Goal: Information Seeking & Learning: Learn about a topic

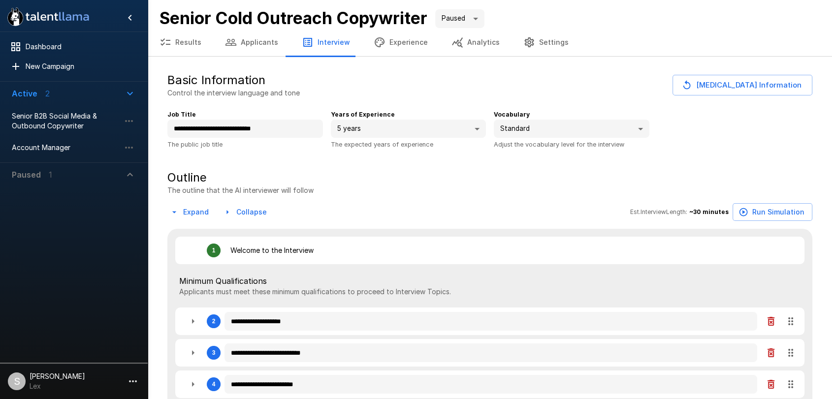
type textarea "*"
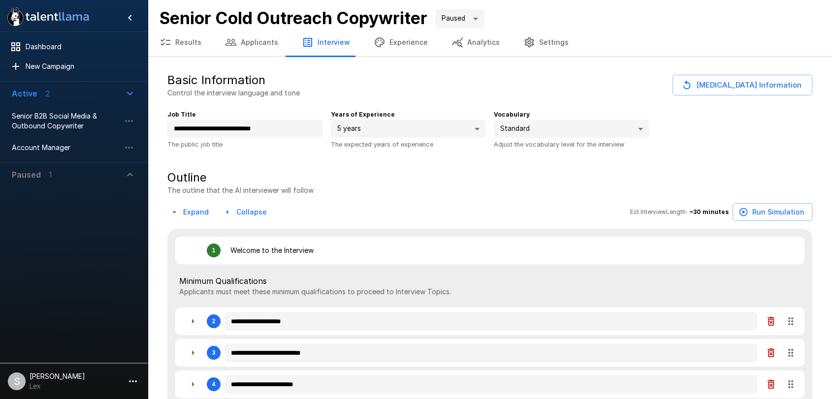
type textarea "*"
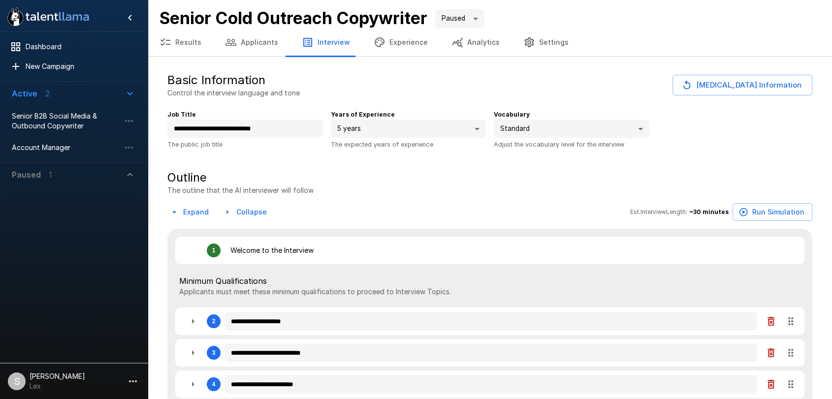
type textarea "*"
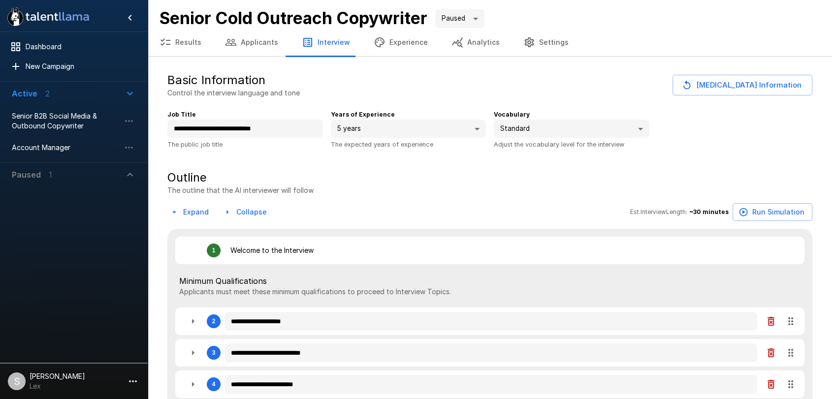
type textarea "*"
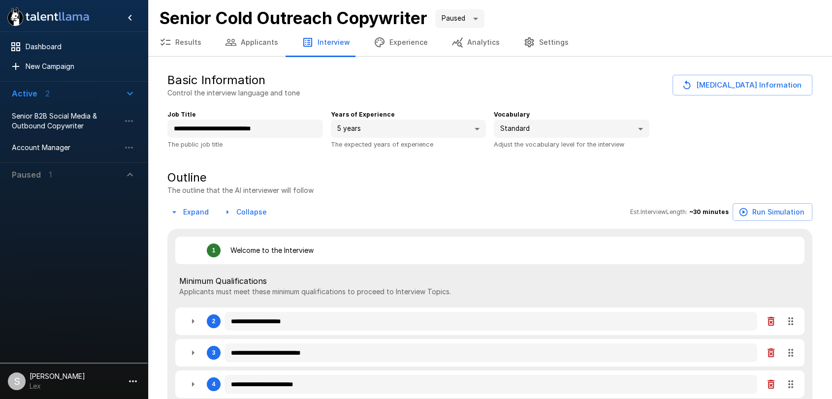
type textarea "*"
click at [187, 40] on button "Results" at bounding box center [180, 43] width 65 height 28
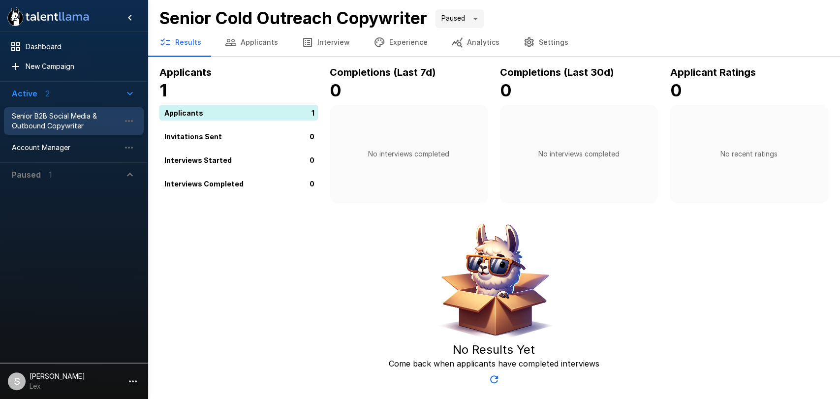
click at [79, 118] on span "Senior B2B Social Media & Outbound Copywriter" at bounding box center [66, 121] width 108 height 20
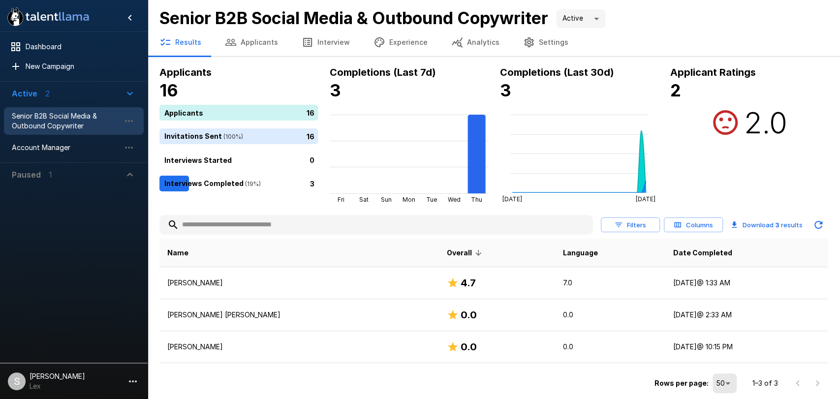
click at [477, 383] on div "Rows per page: 50 ** 1–3 of 3" at bounding box center [494, 379] width 669 height 33
click at [818, 385] on div at bounding box center [807, 384] width 39 height 20
click at [243, 41] on button "Applicants" at bounding box center [251, 43] width 77 height 28
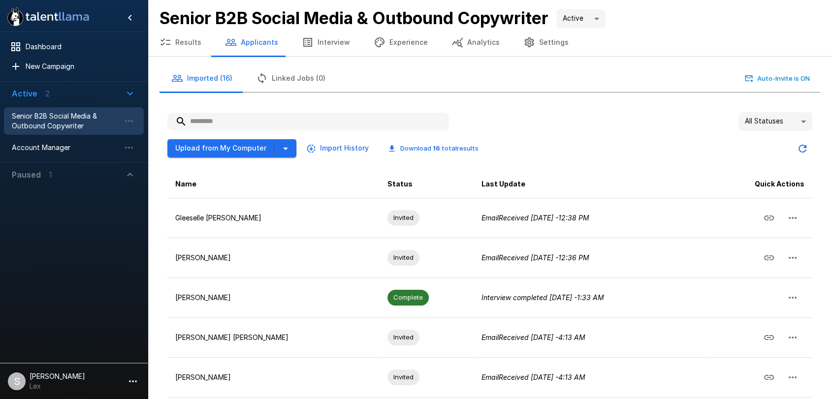
click at [221, 119] on input "text" at bounding box center [308, 122] width 282 height 18
click at [193, 45] on button "Results" at bounding box center [180, 43] width 65 height 28
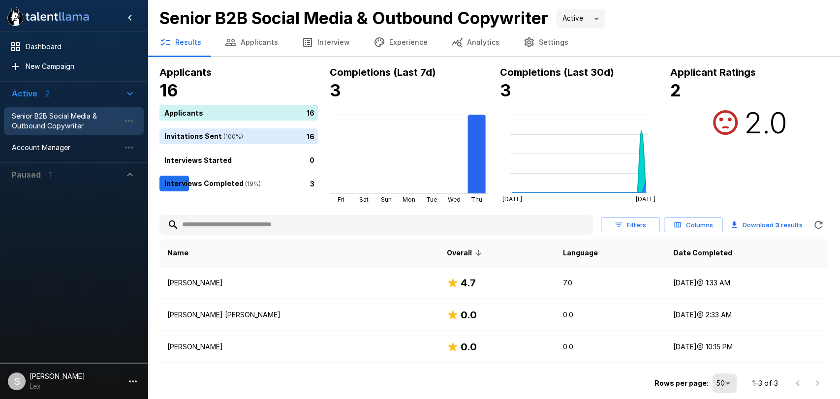
click at [752, 126] on h2 "2.0" at bounding box center [765, 122] width 43 height 35
click at [679, 97] on b "2" at bounding box center [675, 90] width 11 height 20
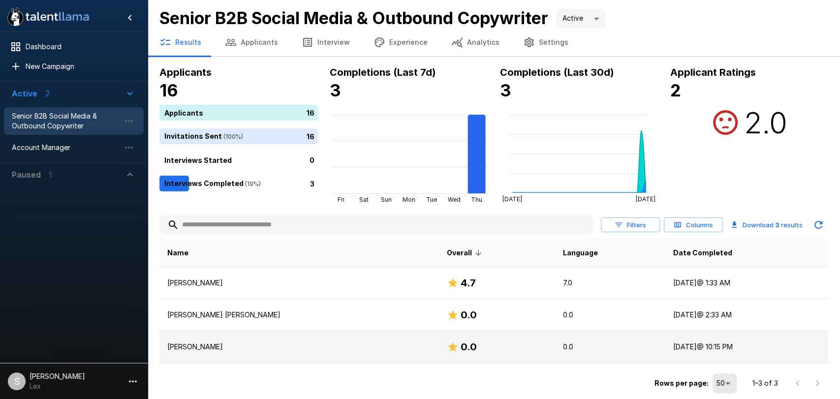
click at [491, 336] on td "0.0" at bounding box center [497, 347] width 116 height 32
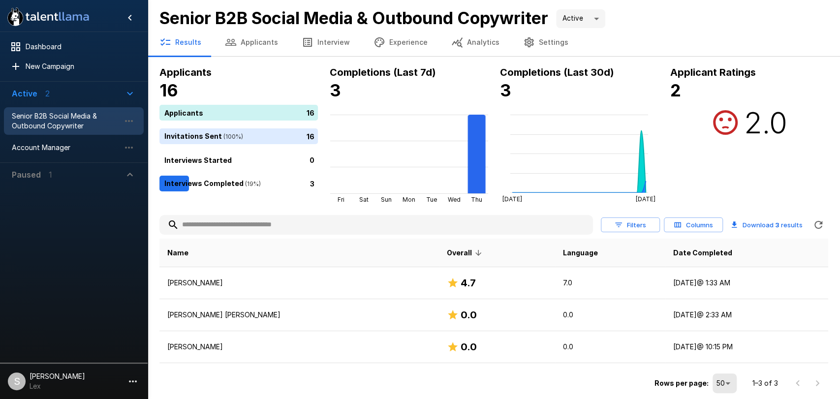
click at [723, 128] on icon at bounding box center [725, 122] width 25 height 25
click at [706, 224] on button "Columns" at bounding box center [693, 225] width 59 height 15
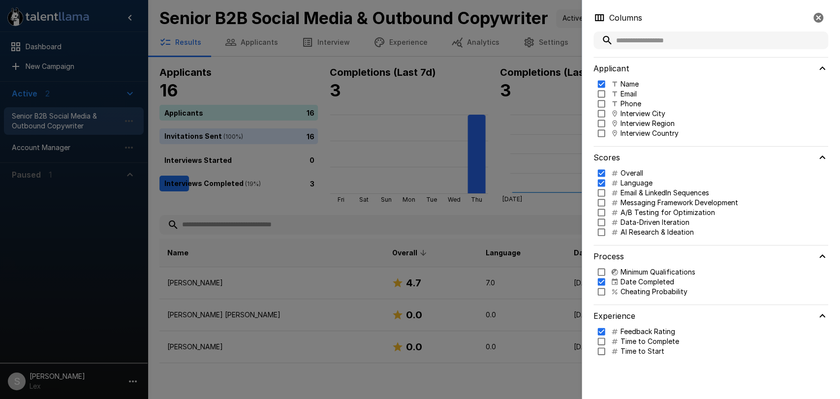
click at [819, 20] on icon "button" at bounding box center [819, 18] width 10 height 10
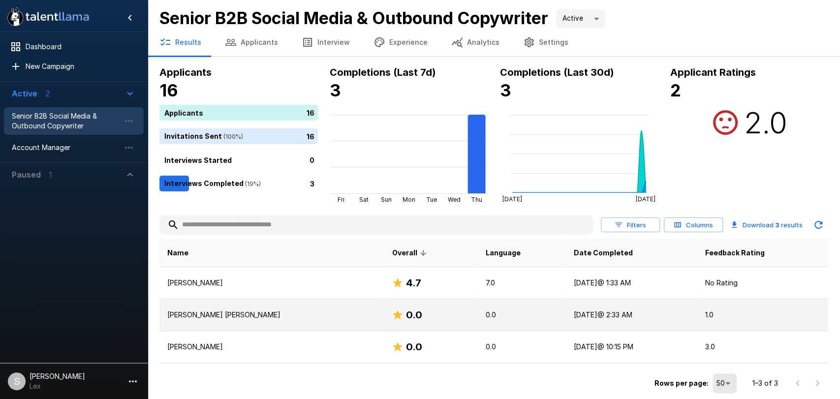
click at [711, 323] on td "1.0" at bounding box center [762, 315] width 131 height 32
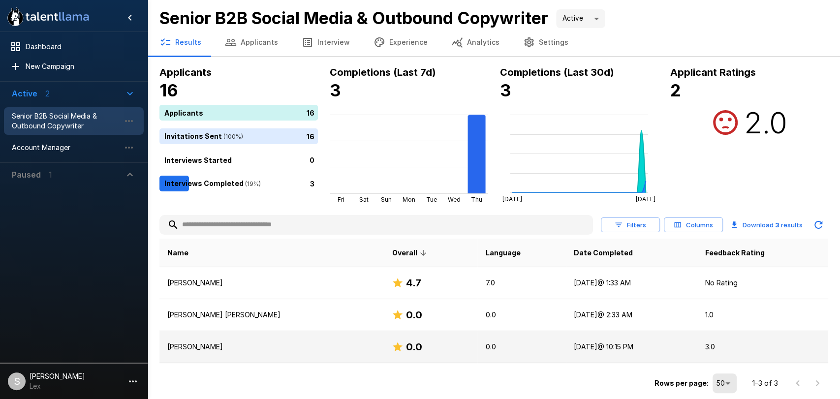
click at [705, 350] on p "3.0" at bounding box center [763, 347] width 116 height 10
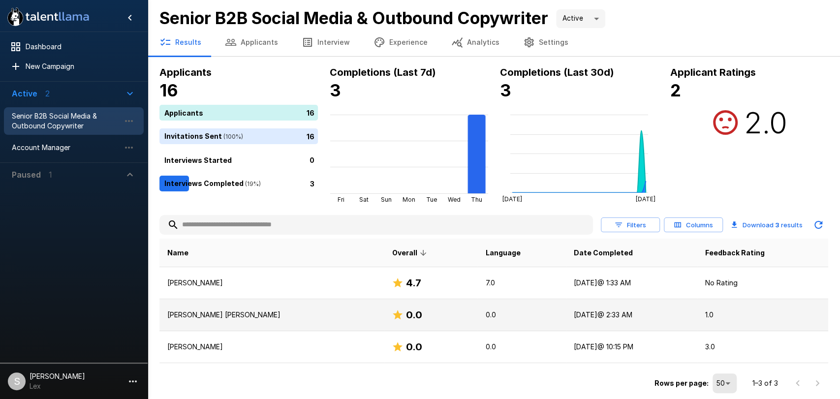
click at [680, 316] on td "[DATE] @ 2:33 AM" at bounding box center [631, 315] width 131 height 32
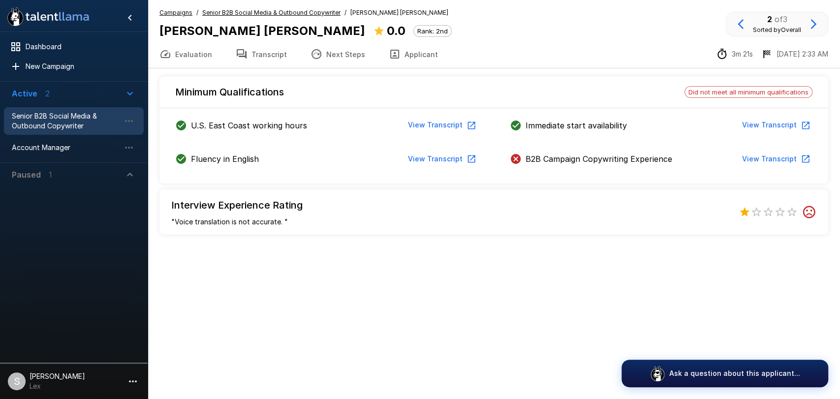
click at [493, 296] on div ".st0{fill:#FFFFFF;} .st1{fill:#76a4ed;} Dashboard New Campaign Active 2 Senior …" at bounding box center [420, 199] width 840 height 399
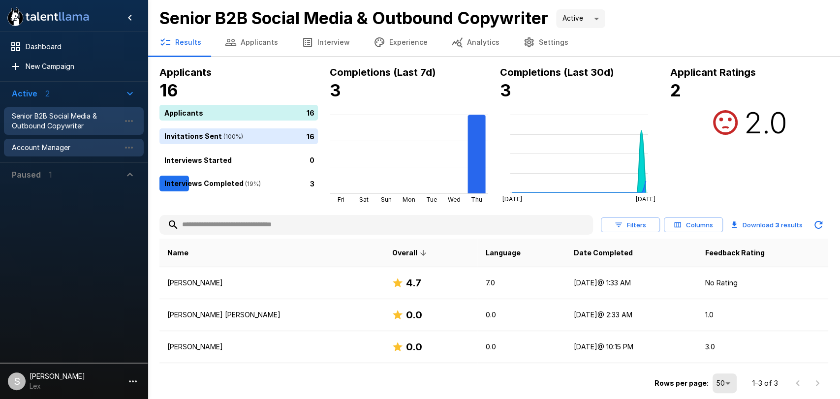
click at [37, 151] on span "Account Manager" at bounding box center [66, 148] width 108 height 10
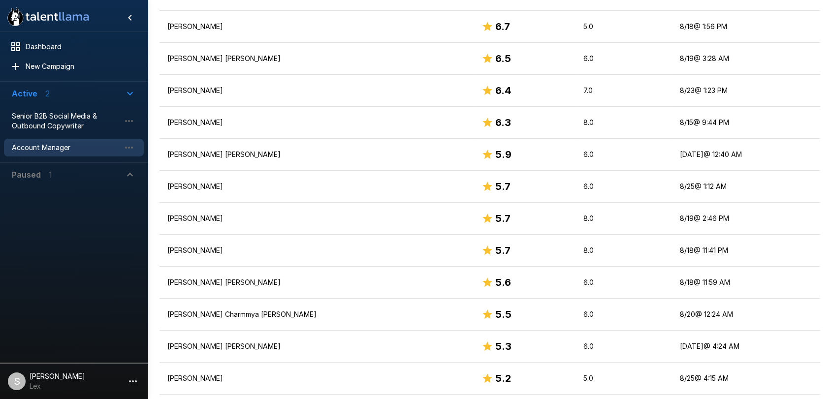
scroll to position [485, 0]
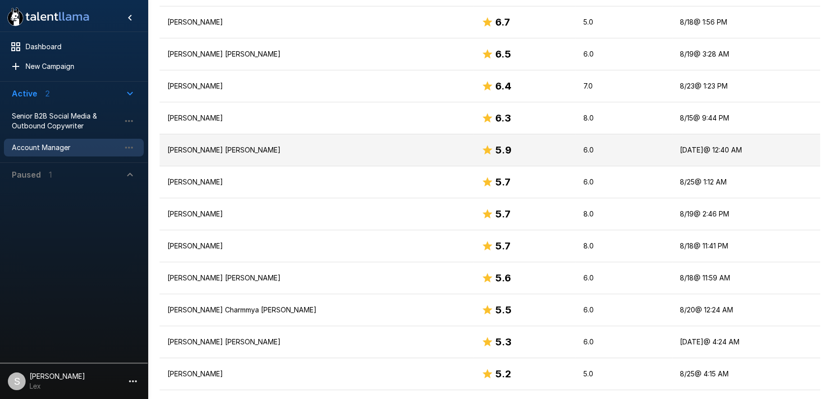
click at [244, 154] on p "[PERSON_NAME] [PERSON_NAME]" at bounding box center [316, 150] width 298 height 10
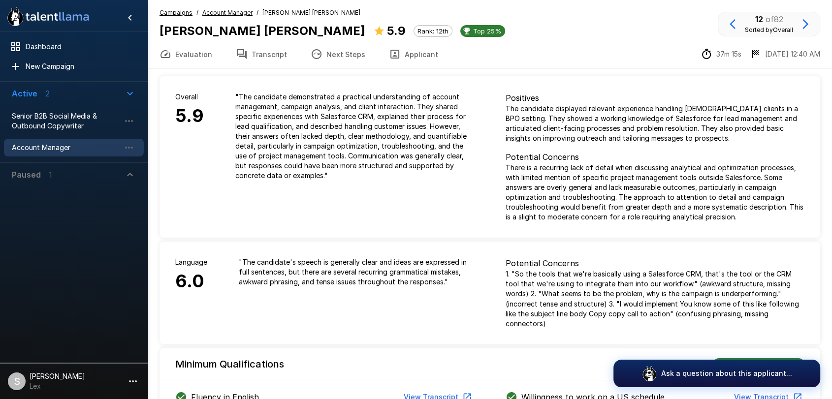
click at [401, 56] on button "Applicant" at bounding box center [413, 54] width 73 height 28
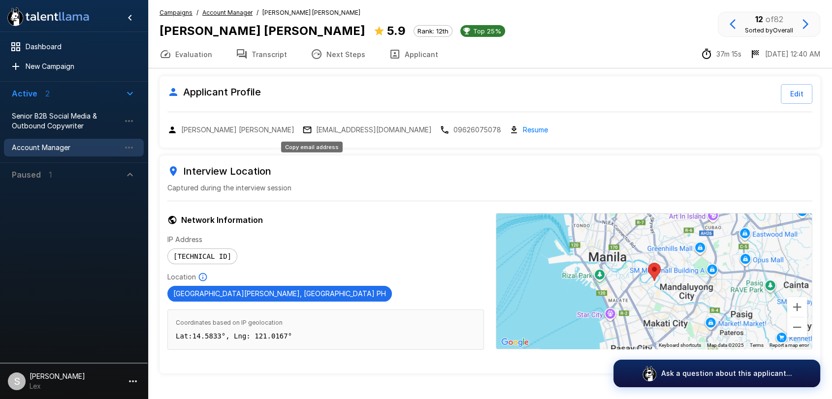
click at [321, 130] on p "[EMAIL_ADDRESS][DOMAIN_NAME]" at bounding box center [374, 130] width 116 height 10
click at [321, 127] on p "[EMAIL_ADDRESS][DOMAIN_NAME]" at bounding box center [374, 130] width 116 height 10
click at [316, 127] on p "[EMAIL_ADDRESS][DOMAIN_NAME]" at bounding box center [374, 130] width 116 height 10
drag, startPoint x: 187, startPoint y: 33, endPoint x: 156, endPoint y: 33, distance: 31.0
click at [156, 33] on div "Campaigns / Account Manager / [PERSON_NAME] [PERSON_NAME] [PERSON_NAME] [PERSON…" at bounding box center [490, 24] width 684 height 32
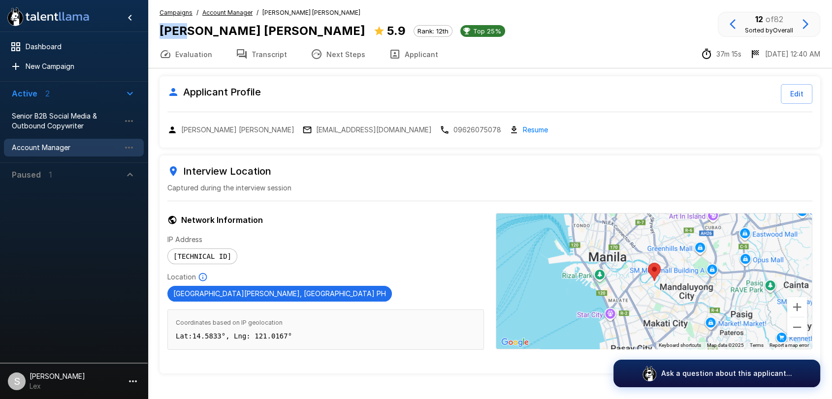
copy b "Jhon"
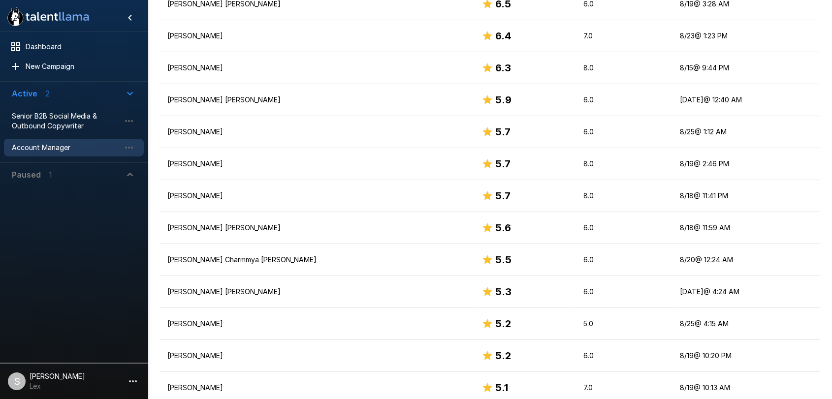
scroll to position [550, 0]
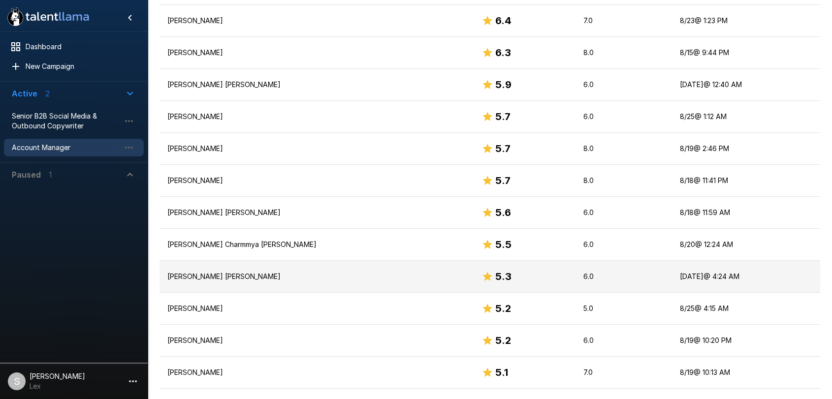
click at [233, 272] on p "[PERSON_NAME] [PERSON_NAME]" at bounding box center [316, 277] width 298 height 10
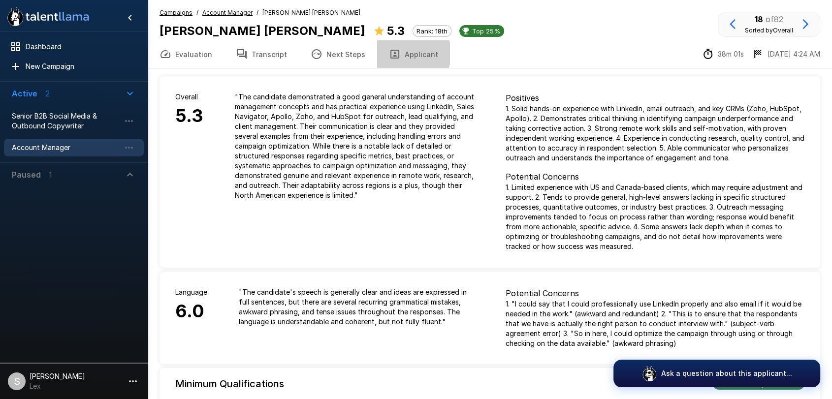
click at [405, 53] on button "Applicant" at bounding box center [413, 54] width 73 height 28
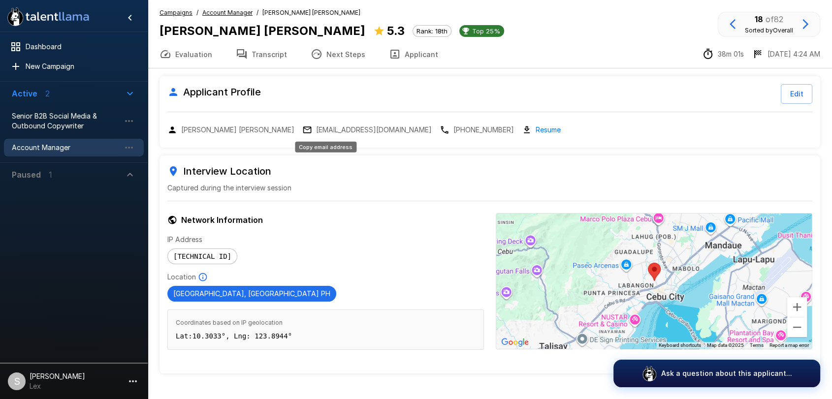
click at [316, 131] on p "[EMAIL_ADDRESS][DOMAIN_NAME]" at bounding box center [374, 130] width 116 height 10
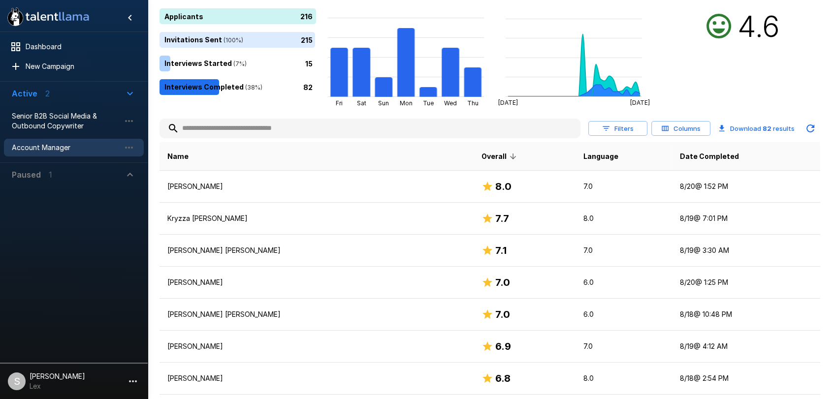
scroll to position [95, 0]
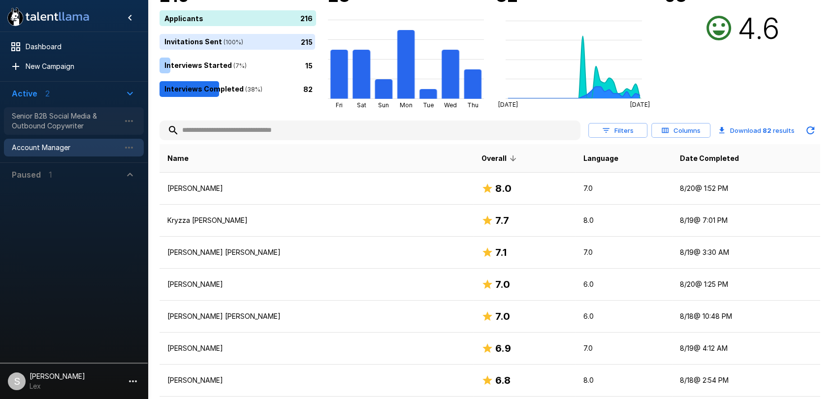
click at [35, 123] on span "Senior B2B Social Media & Outbound Copywriter" at bounding box center [66, 121] width 108 height 20
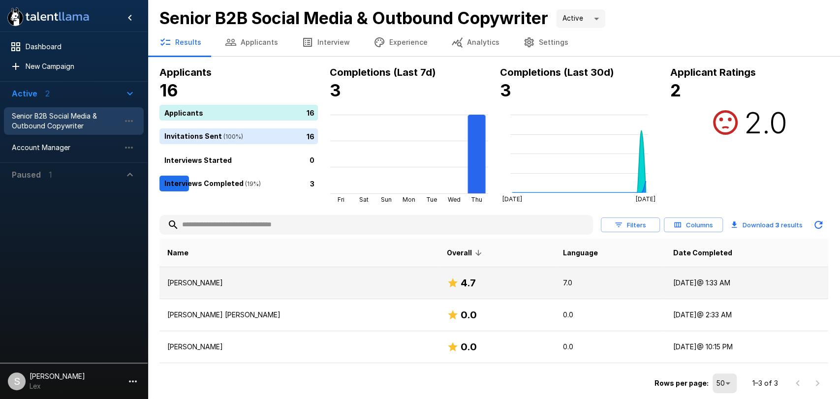
click at [197, 281] on p "[PERSON_NAME]" at bounding box center [299, 283] width 264 height 10
click at [189, 281] on p "[PERSON_NAME]" at bounding box center [299, 283] width 264 height 10
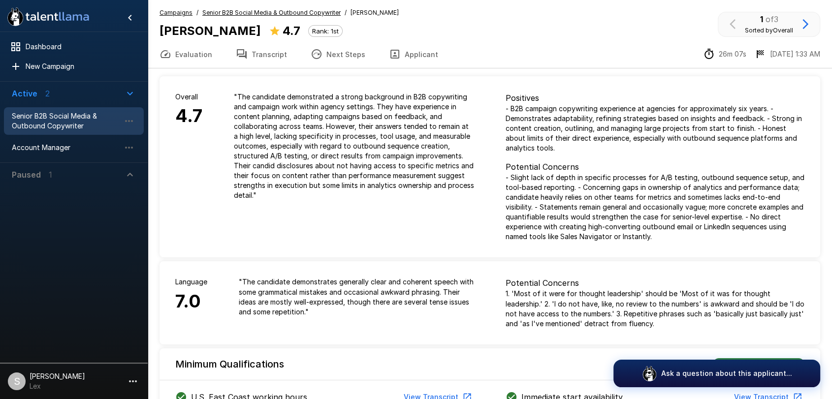
click at [402, 53] on button "Applicant" at bounding box center [413, 54] width 73 height 28
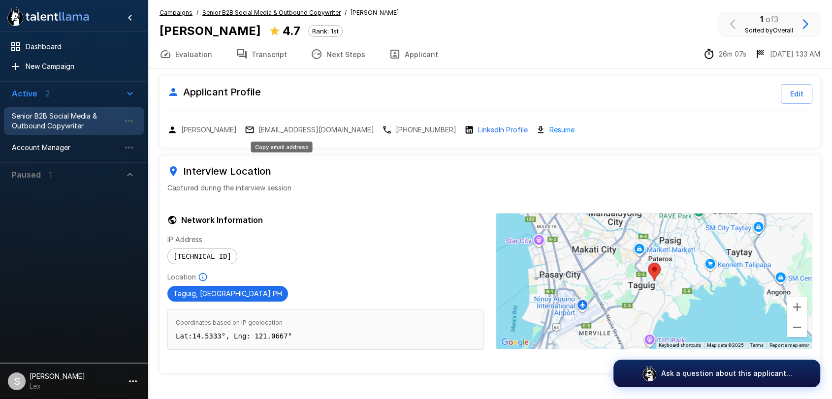
click at [263, 130] on p "[EMAIL_ADDRESS][DOMAIN_NAME]" at bounding box center [316, 130] width 116 height 10
